Goal: Transaction & Acquisition: Subscribe to service/newsletter

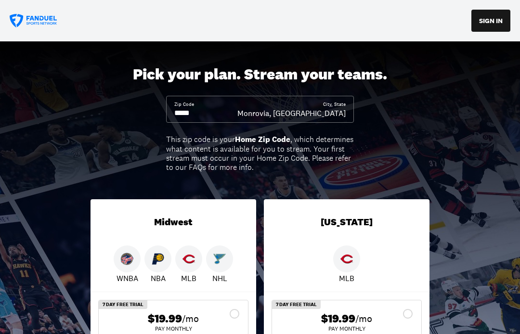
click at [343, 113] on div "Monrovia, [GEOGRAPHIC_DATA]" at bounding box center [291, 113] width 108 height 11
click at [207, 117] on input at bounding box center [205, 113] width 63 height 11
click at [208, 118] on input at bounding box center [205, 113] width 63 height 11
click at [203, 113] on input at bounding box center [205, 113] width 63 height 11
click at [207, 113] on input at bounding box center [205, 113] width 63 height 11
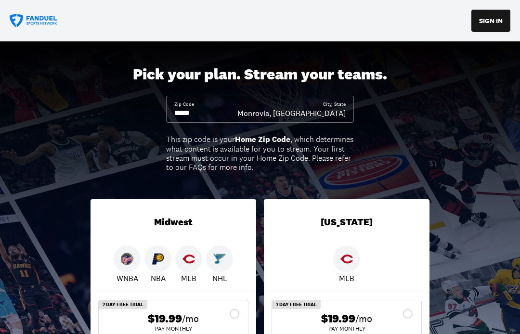
click at [237, 110] on input at bounding box center [205, 113] width 63 height 11
click at [339, 112] on div "Monrovia, [GEOGRAPHIC_DATA]" at bounding box center [291, 113] width 108 height 11
click at [225, 111] on input at bounding box center [205, 113] width 63 height 11
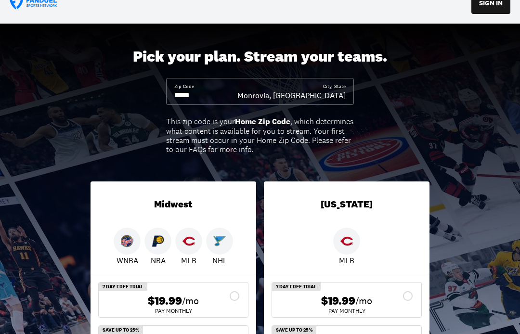
scroll to position [17, 0]
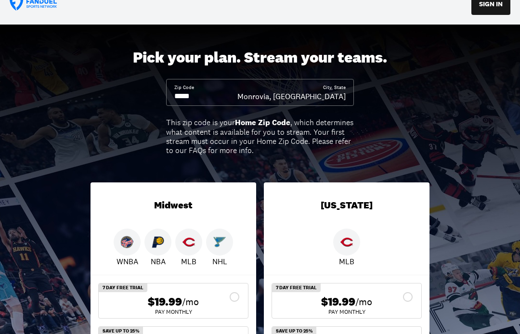
click at [331, 94] on div "Monrovia, [GEOGRAPHIC_DATA]" at bounding box center [291, 96] width 108 height 11
click at [311, 95] on div "Monrovia, [GEOGRAPHIC_DATA]" at bounding box center [291, 96] width 108 height 11
click at [237, 95] on input at bounding box center [205, 96] width 63 height 11
click at [214, 92] on input at bounding box center [205, 96] width 63 height 11
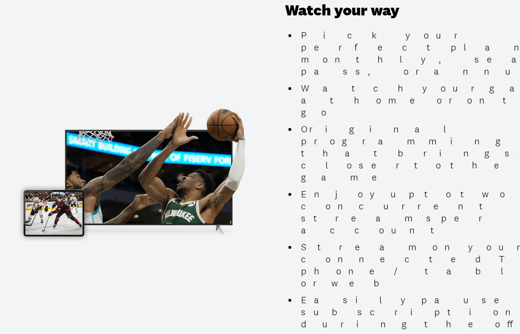
scroll to position [1012, 0]
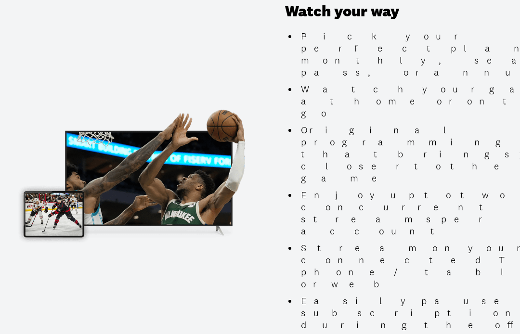
type input "*****"
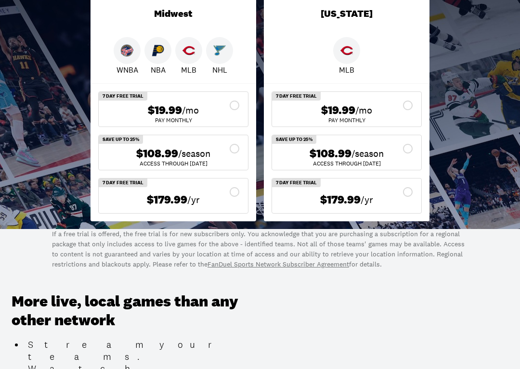
scroll to position [211, 0]
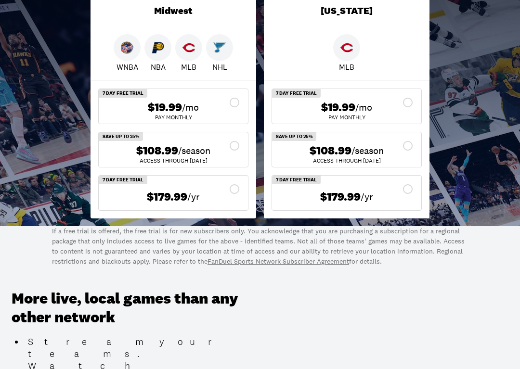
click at [241, 146] on div "$108.99 /season ACCESS THROUGH [DATE]" at bounding box center [173, 149] width 149 height 35
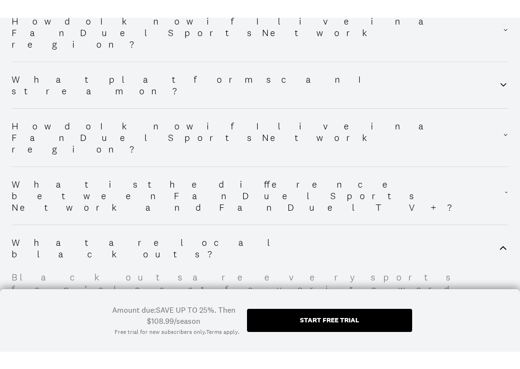
scroll to position [1463, 0]
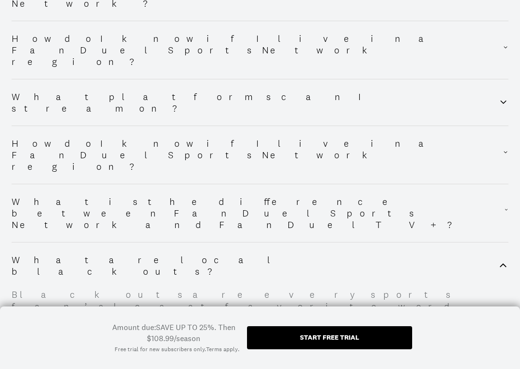
click at [334, 334] on div "Start free trial" at bounding box center [329, 337] width 165 height 23
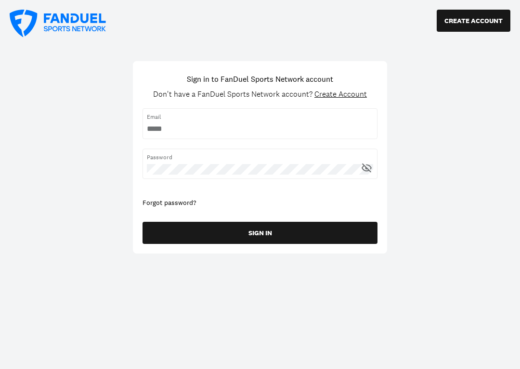
click at [182, 126] on input "username" at bounding box center [260, 129] width 226 height 11
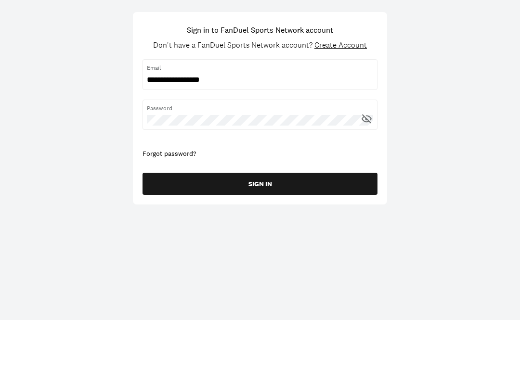
type input "**********"
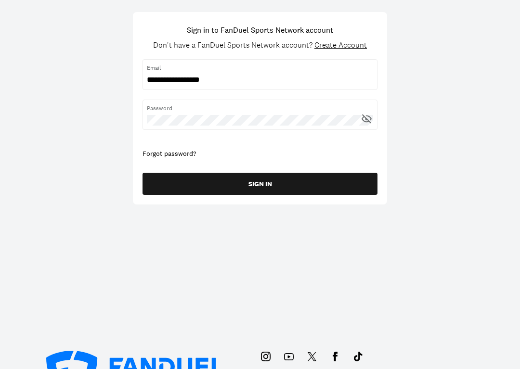
click at [362, 117] on icon at bounding box center [367, 119] width 12 height 12
click at [296, 182] on button "SIGN IN" at bounding box center [260, 184] width 235 height 22
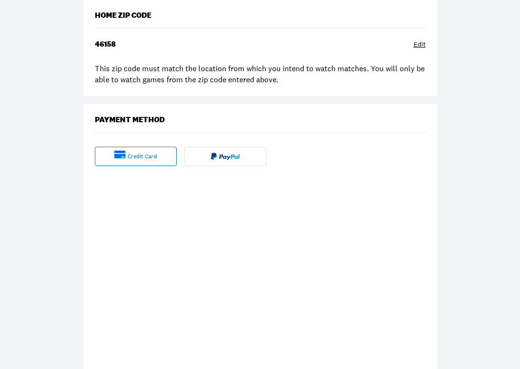
scroll to position [195, 0]
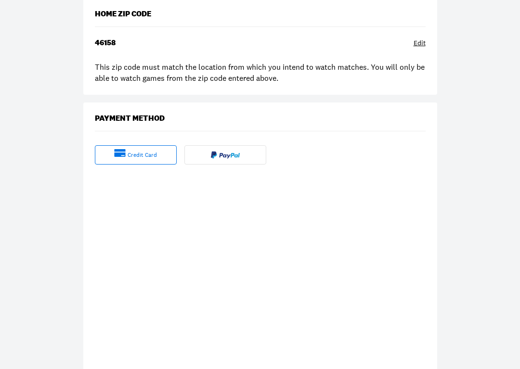
click at [134, 157] on div "credit card" at bounding box center [142, 156] width 29 height 8
click at [128, 156] on div "credit card" at bounding box center [142, 156] width 29 height 8
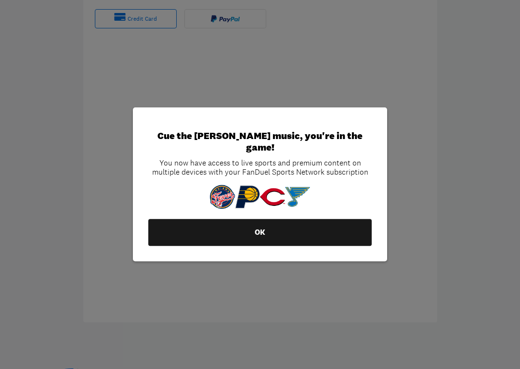
scroll to position [332, 0]
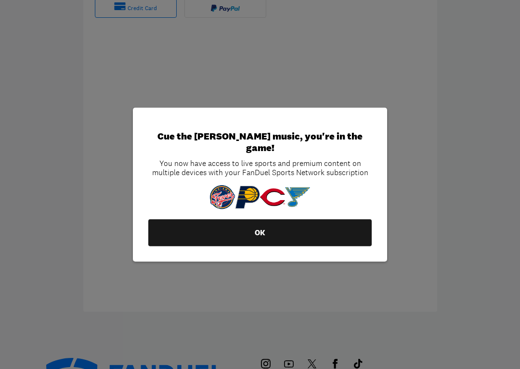
click at [308, 230] on button "OK" at bounding box center [259, 233] width 223 height 27
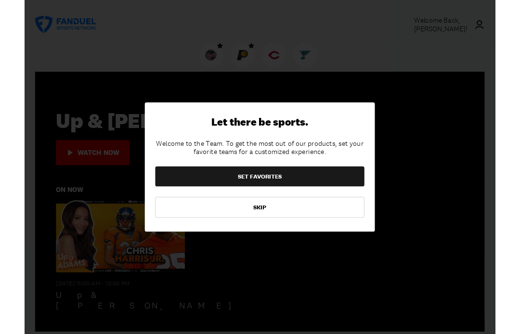
scroll to position [133, 0]
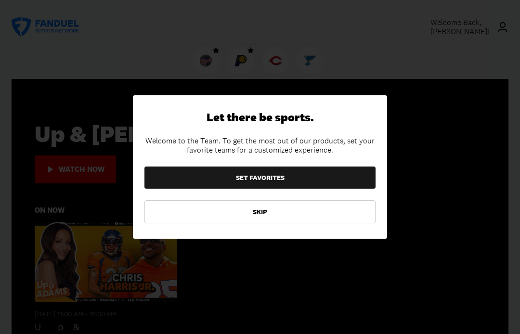
click at [278, 178] on button "SET FAVORITES" at bounding box center [259, 178] width 231 height 22
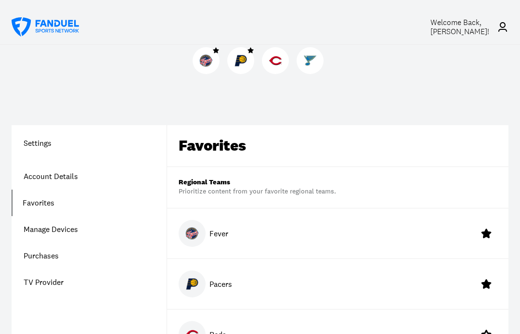
click at [76, 175] on link "Account Details" at bounding box center [89, 176] width 155 height 26
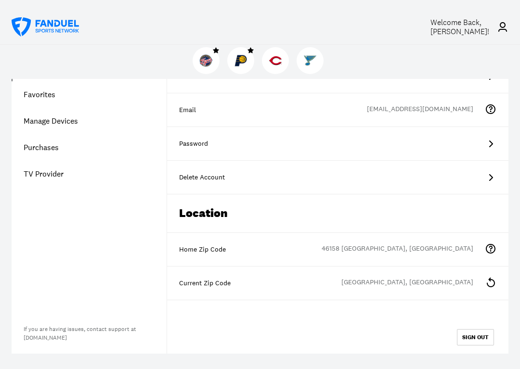
scroll to position [109, 0]
click at [491, 284] on icon at bounding box center [491, 282] width 12 height 12
click at [442, 283] on div "[GEOGRAPHIC_DATA], [GEOGRAPHIC_DATA]" at bounding box center [412, 283] width 143 height 12
click at [424, 286] on div "[GEOGRAPHIC_DATA], [GEOGRAPHIC_DATA]" at bounding box center [412, 283] width 143 height 12
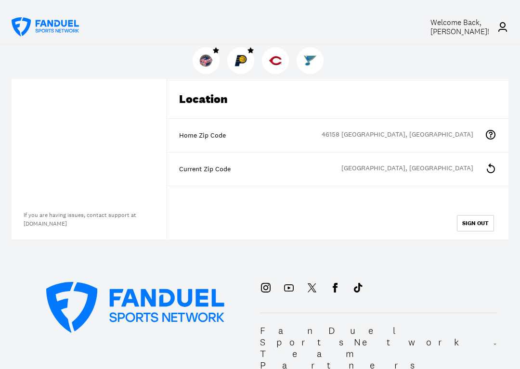
scroll to position [222, 0]
click at [450, 173] on div "[GEOGRAPHIC_DATA], [GEOGRAPHIC_DATA]" at bounding box center [412, 170] width 143 height 12
click at [488, 165] on icon at bounding box center [491, 169] width 12 height 12
click at [427, 175] on div "Current Zip Code 46157 [GEOGRAPHIC_DATA], [GEOGRAPHIC_DATA]" at bounding box center [337, 170] width 341 height 34
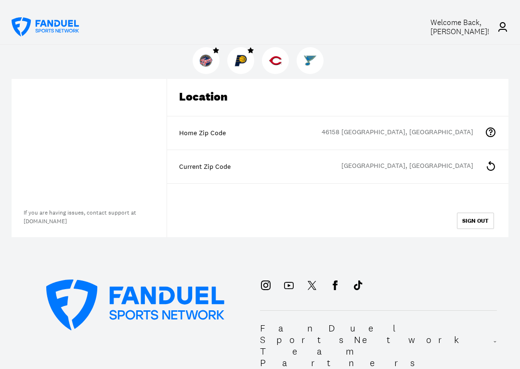
scroll to position [225, 0]
click at [452, 169] on div "[GEOGRAPHIC_DATA], [GEOGRAPHIC_DATA]" at bounding box center [412, 167] width 143 height 12
click at [428, 168] on div "[GEOGRAPHIC_DATA], [GEOGRAPHIC_DATA]" at bounding box center [412, 167] width 143 height 12
click at [494, 169] on icon at bounding box center [491, 166] width 12 height 12
click at [462, 171] on div "[GEOGRAPHIC_DATA], [GEOGRAPHIC_DATA]" at bounding box center [412, 167] width 143 height 12
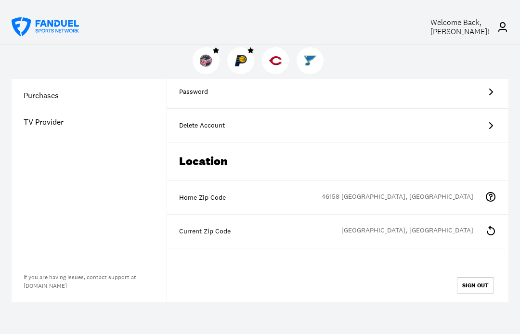
scroll to position [159, 0]
click at [207, 232] on div "Current Zip Code" at bounding box center [337, 233] width 317 height 10
click at [192, 236] on div "Current Zip Code 46157 [GEOGRAPHIC_DATA], [GEOGRAPHIC_DATA]" at bounding box center [337, 233] width 341 height 34
click at [248, 234] on div "Current Zip Code" at bounding box center [337, 233] width 317 height 10
click at [247, 230] on div "Current Zip Code" at bounding box center [337, 233] width 317 height 10
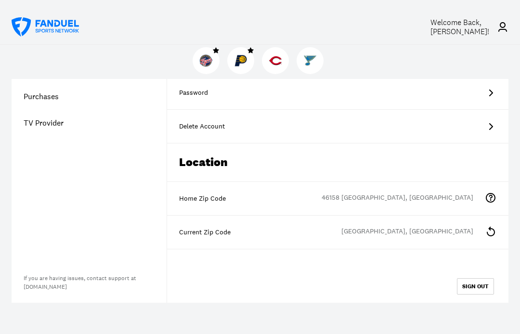
click at [467, 232] on div "[GEOGRAPHIC_DATA], [GEOGRAPHIC_DATA]" at bounding box center [412, 233] width 143 height 12
click at [494, 229] on icon at bounding box center [491, 232] width 12 height 12
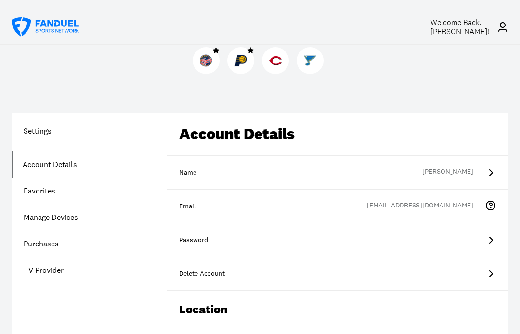
scroll to position [0, 0]
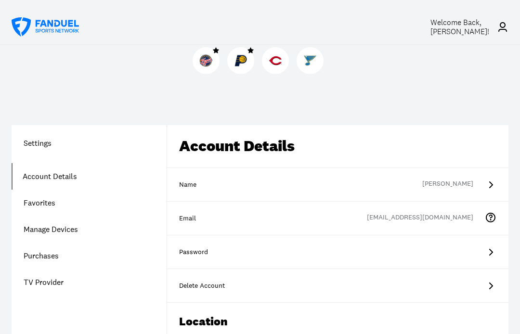
click at [503, 29] on icon at bounding box center [502, 27] width 9 height 10
click at [506, 26] on icon at bounding box center [503, 27] width 12 height 12
click at [467, 29] on span "Welcome Back, [PERSON_NAME] !" at bounding box center [459, 26] width 59 height 19
click at [40, 152] on div "Settings Account Details Favorites Manage Devices Purchases TV Provider" at bounding box center [89, 216] width 155 height 158
click at [48, 140] on h1 "Settings" at bounding box center [89, 143] width 155 height 12
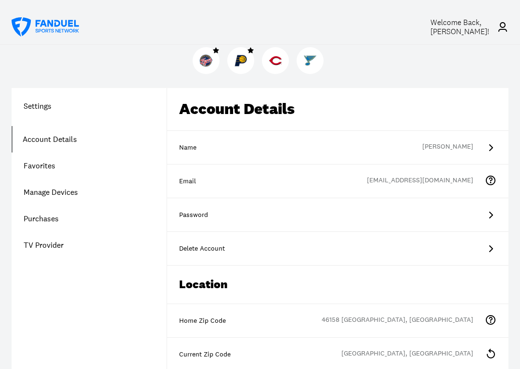
scroll to position [37, 0]
click at [74, 191] on link "Manage Devices" at bounding box center [89, 192] width 155 height 26
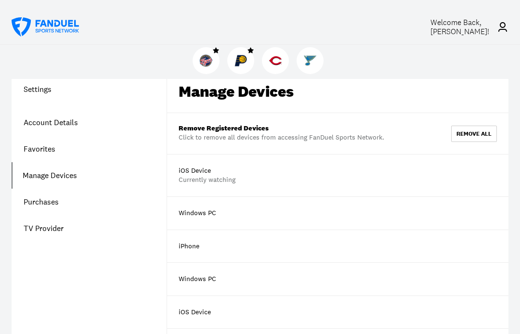
scroll to position [52, 0]
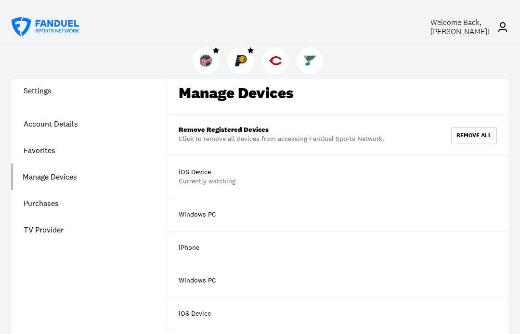
click at [56, 204] on link "Purchases" at bounding box center [89, 203] width 155 height 26
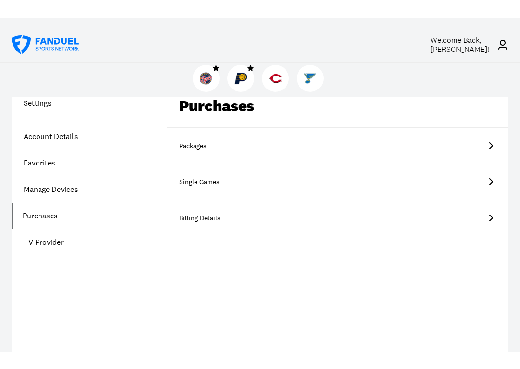
scroll to position [63, 0]
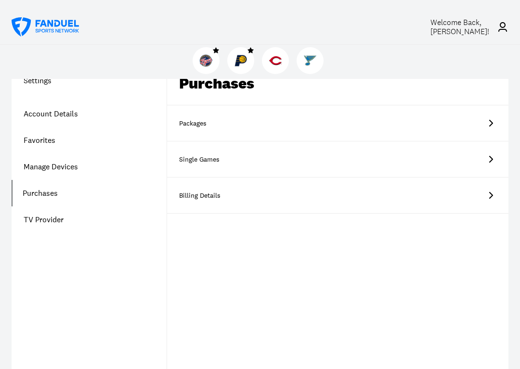
click at [491, 196] on icon at bounding box center [491, 196] width 12 height 12
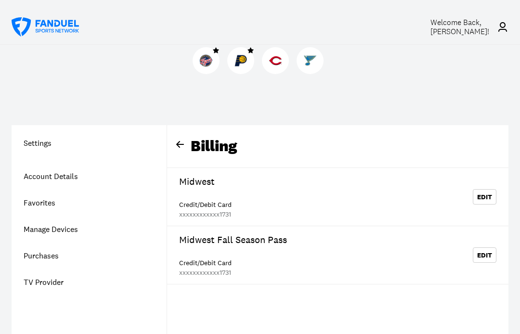
click at [489, 198] on button "Edit" at bounding box center [485, 196] width 24 height 15
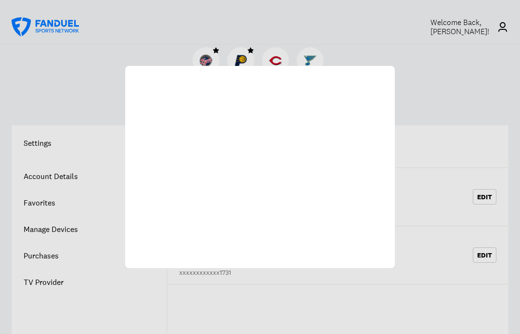
click at [480, 199] on div at bounding box center [260, 167] width 520 height 334
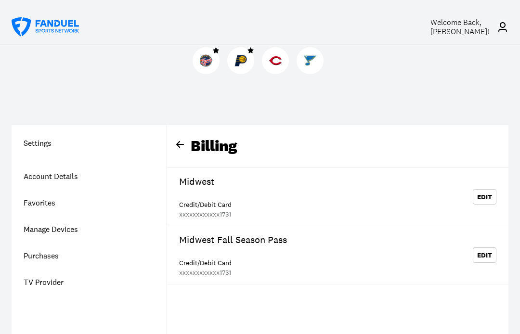
click at [65, 182] on link "Account Details" at bounding box center [89, 176] width 155 height 26
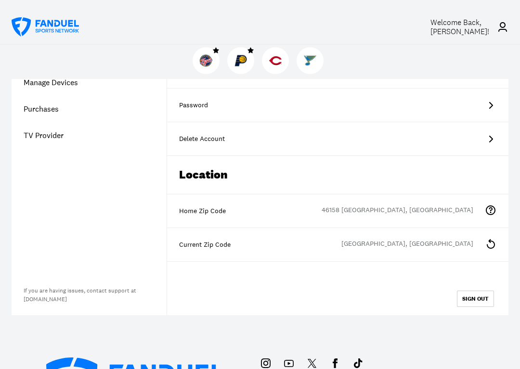
scroll to position [149, 0]
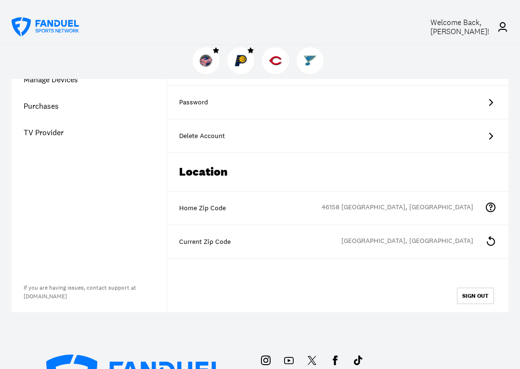
click at [452, 239] on div "[GEOGRAPHIC_DATA], [GEOGRAPHIC_DATA]" at bounding box center [412, 243] width 143 height 12
click at [491, 240] on icon at bounding box center [491, 242] width 12 height 12
click at [87, 299] on link "If you are having issues, contact support at [DOMAIN_NAME]" at bounding box center [80, 292] width 113 height 16
